Goal: Check status: Check status

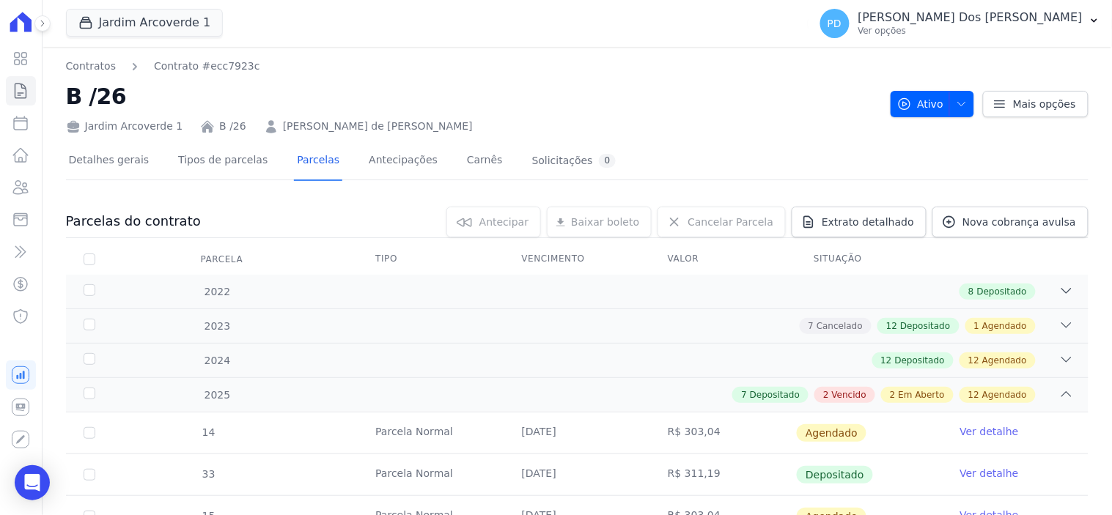
scroll to position [814, 0]
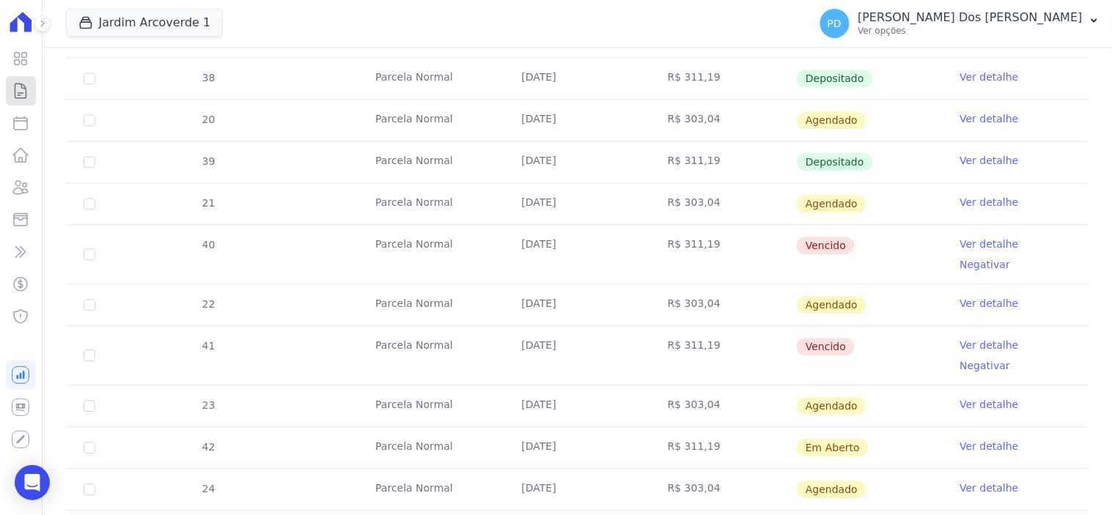
click at [21, 88] on icon at bounding box center [21, 91] width 18 height 18
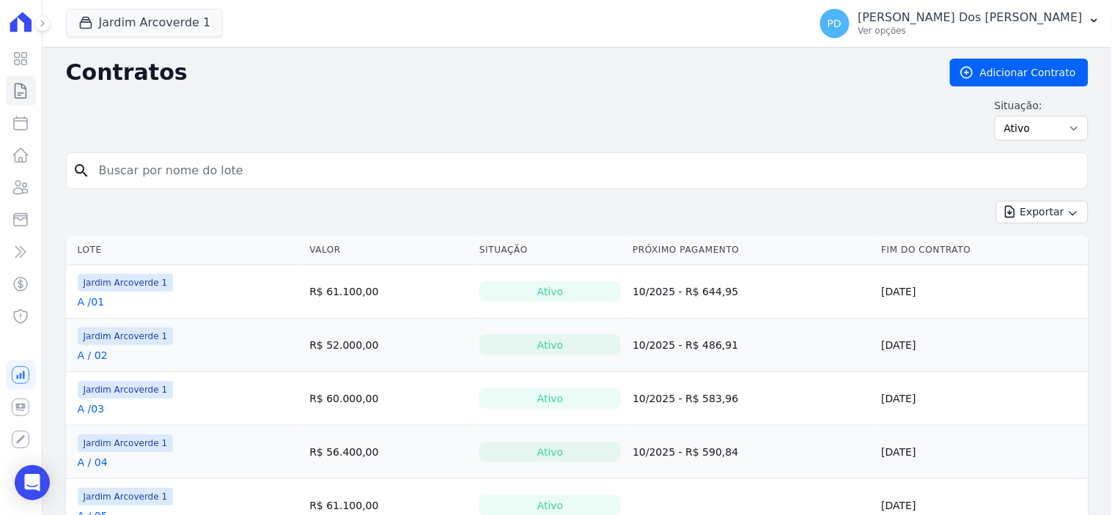
click at [251, 180] on input "search" at bounding box center [586, 170] width 992 height 29
type input "e / 10"
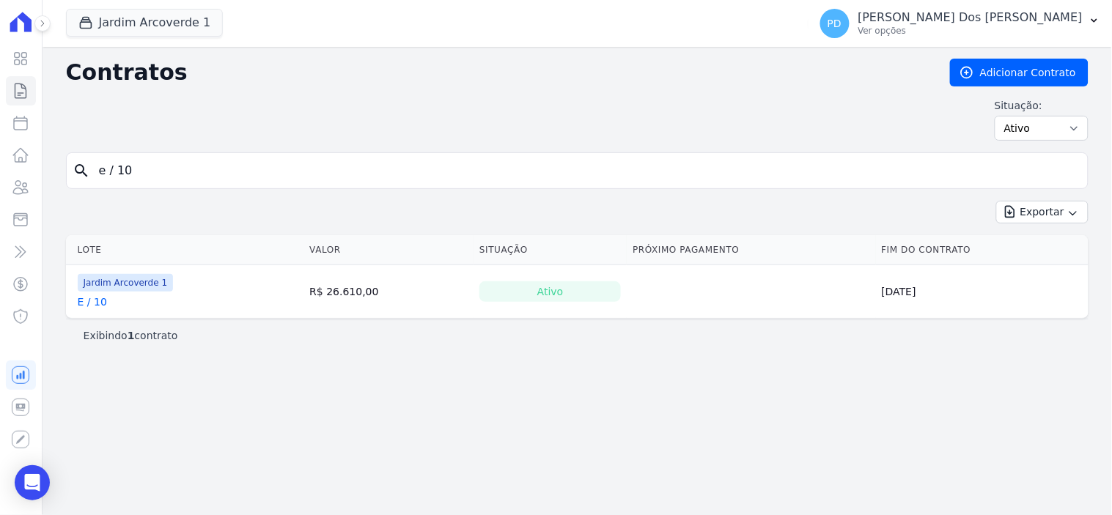
click at [88, 301] on link "E / 10" at bounding box center [92, 302] width 29 height 15
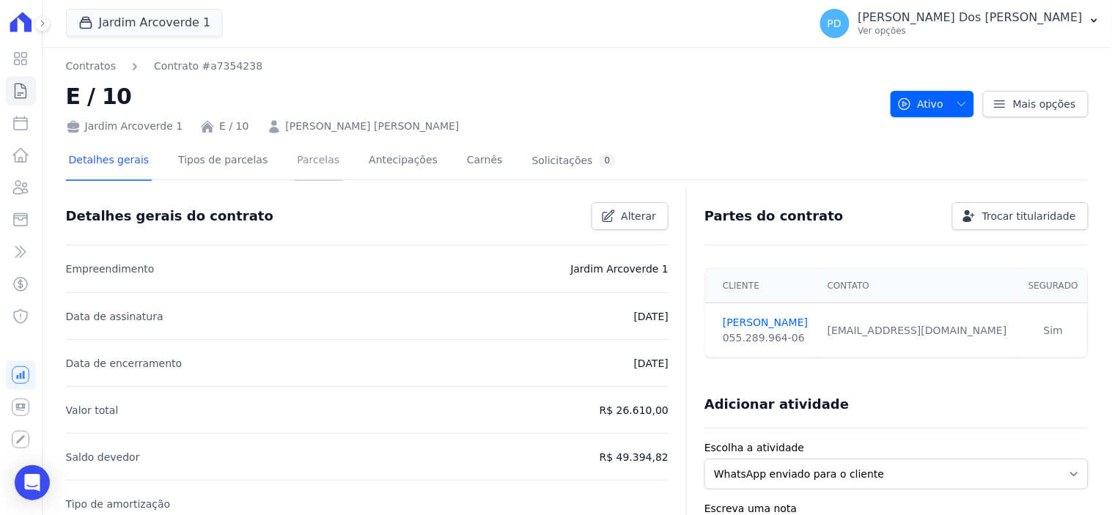
click at [305, 163] on link "Parcelas" at bounding box center [318, 161] width 48 height 39
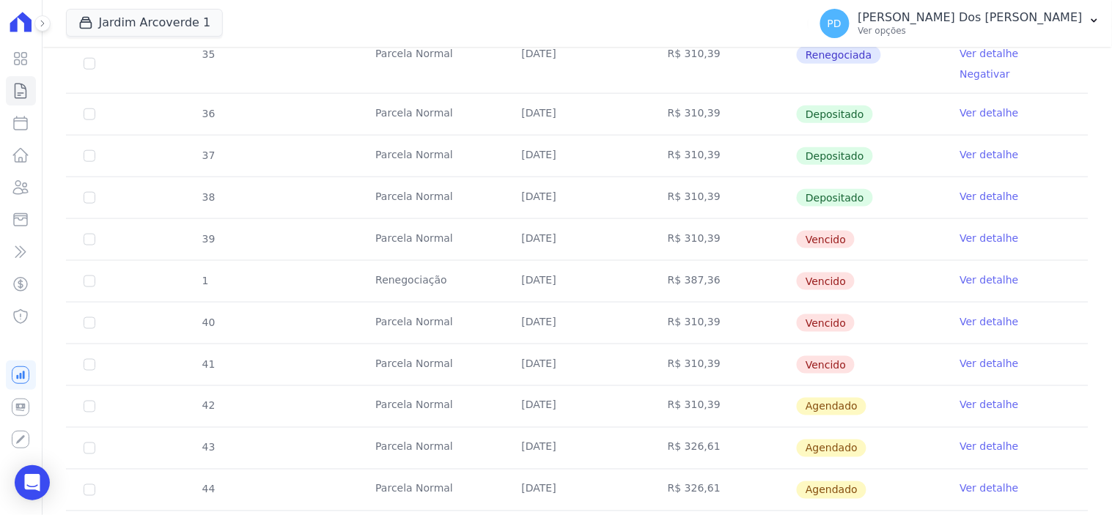
scroll to position [407, 0]
